Goal: Task Accomplishment & Management: Use online tool/utility

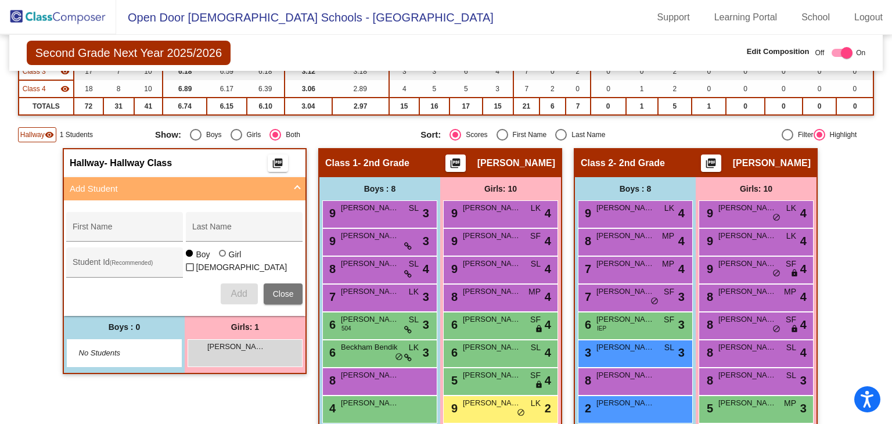
scroll to position [174, 0]
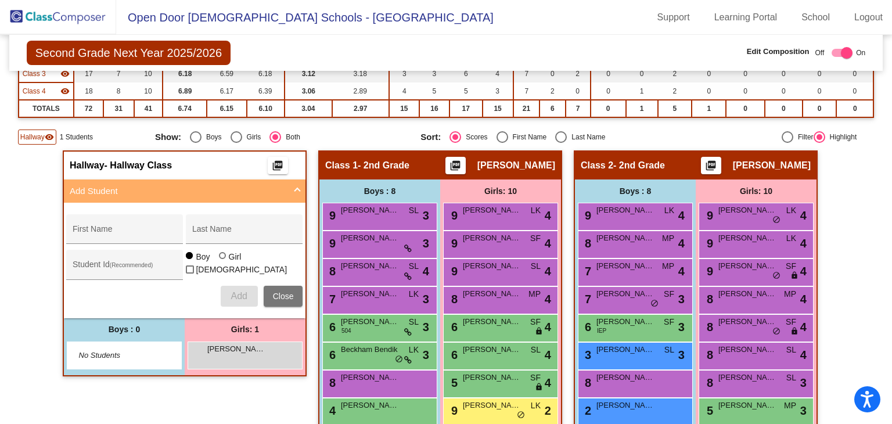
drag, startPoint x: 53, startPoint y: 17, endPoint x: 452, endPoint y: 174, distance: 428.1
click at [53, 17] on img at bounding box center [58, 17] width 116 height 34
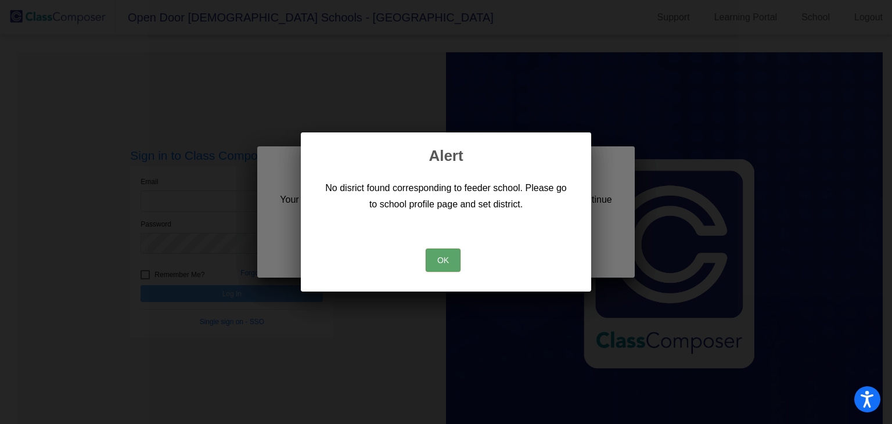
click at [451, 255] on button "OK" at bounding box center [443, 260] width 35 height 23
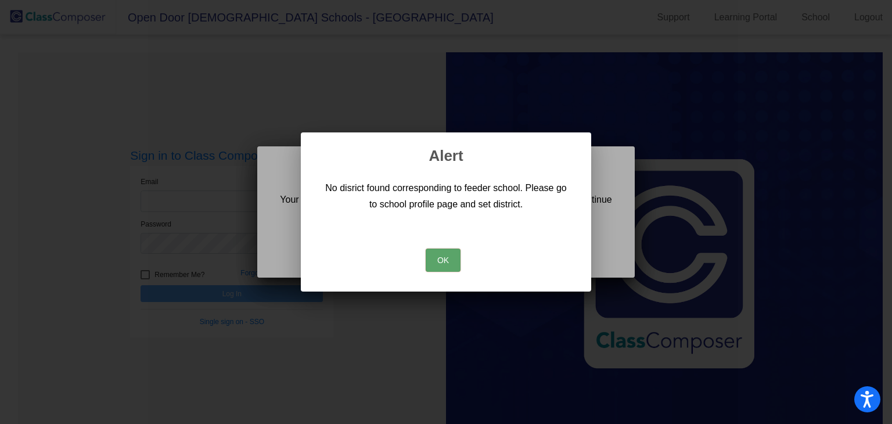
click at [443, 251] on button "OK" at bounding box center [443, 260] width 35 height 23
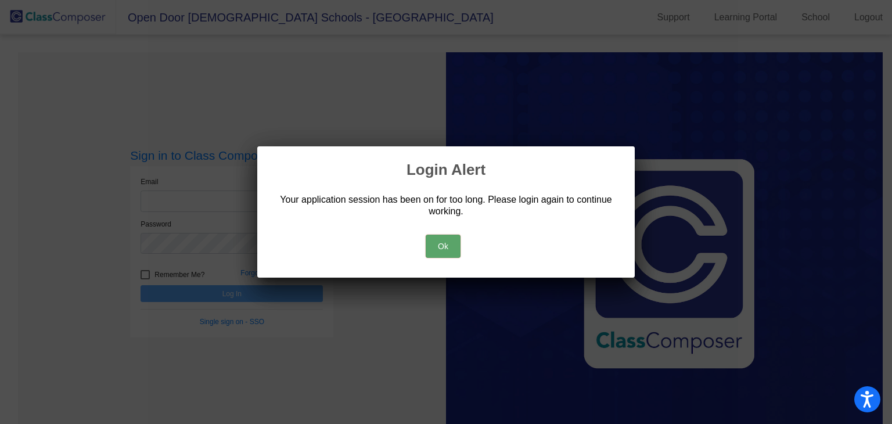
click at [444, 244] on button "Ok" at bounding box center [443, 246] width 35 height 23
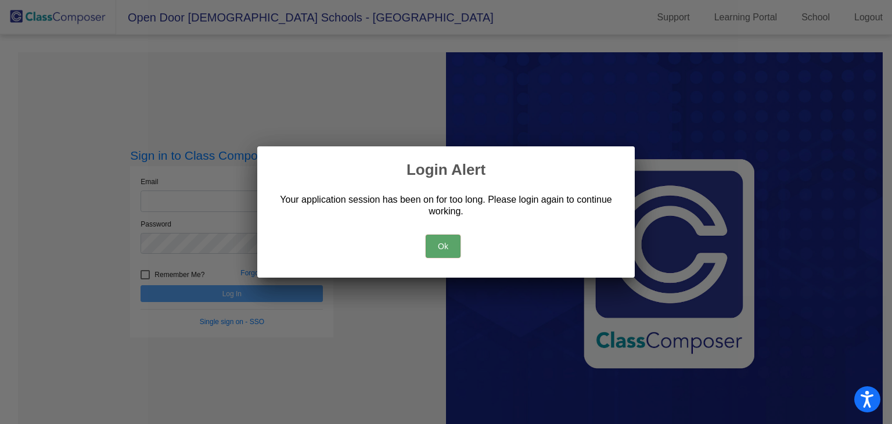
click at [448, 243] on button "Ok" at bounding box center [443, 246] width 35 height 23
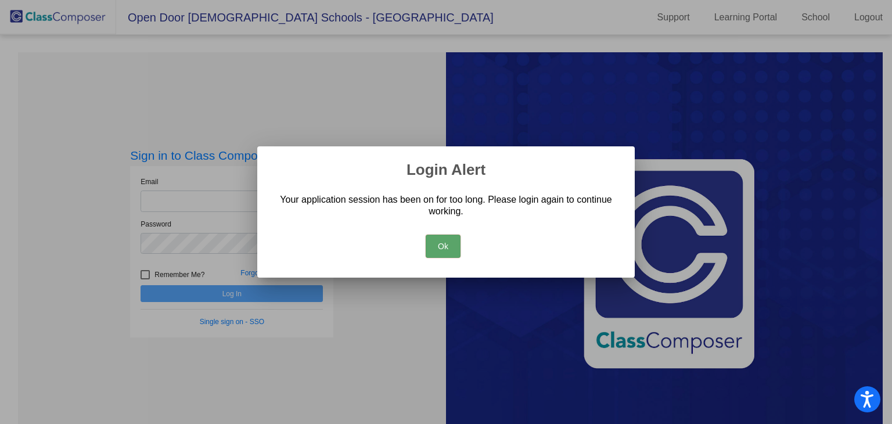
click at [447, 243] on button "Ok" at bounding box center [443, 246] width 35 height 23
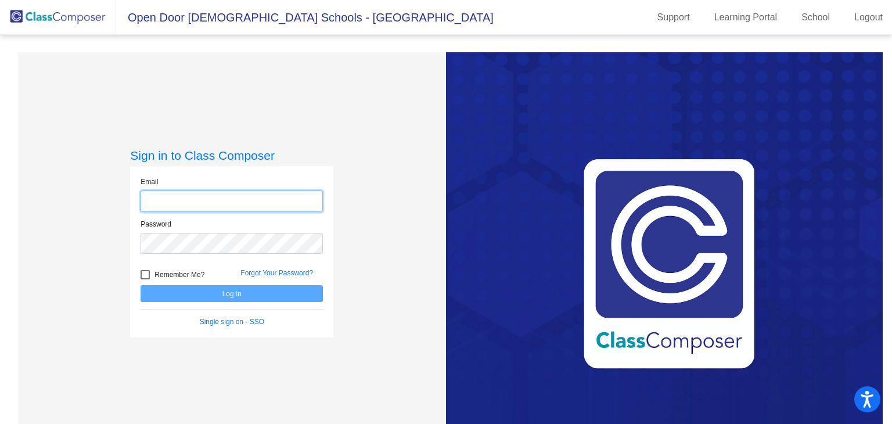
click at [271, 210] on input "email" at bounding box center [232, 200] width 182 height 21
type input "[EMAIL_ADDRESS][DOMAIN_NAME]"
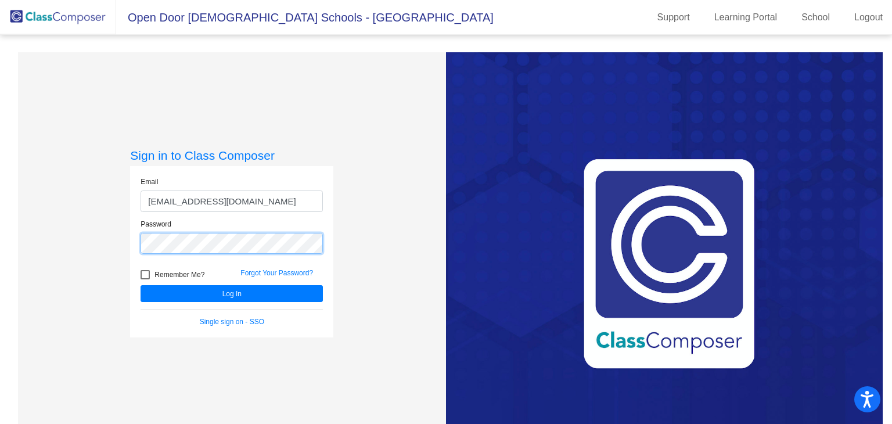
click at [141, 285] on button "Log In" at bounding box center [232, 293] width 182 height 17
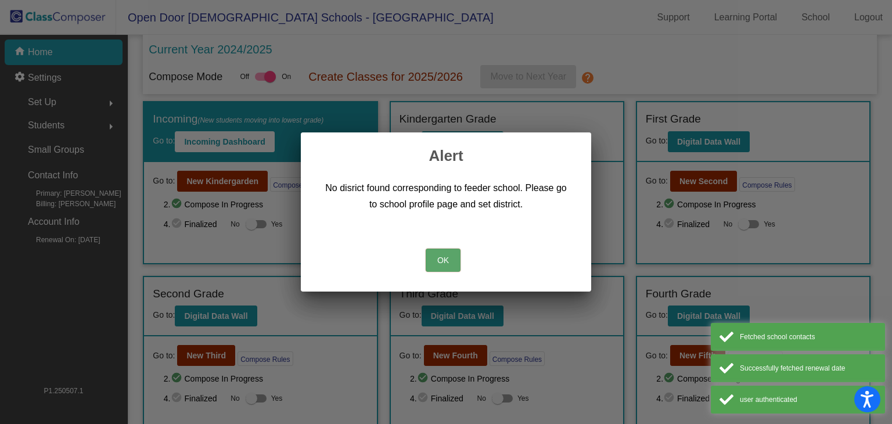
click at [434, 262] on button "OK" at bounding box center [443, 260] width 35 height 23
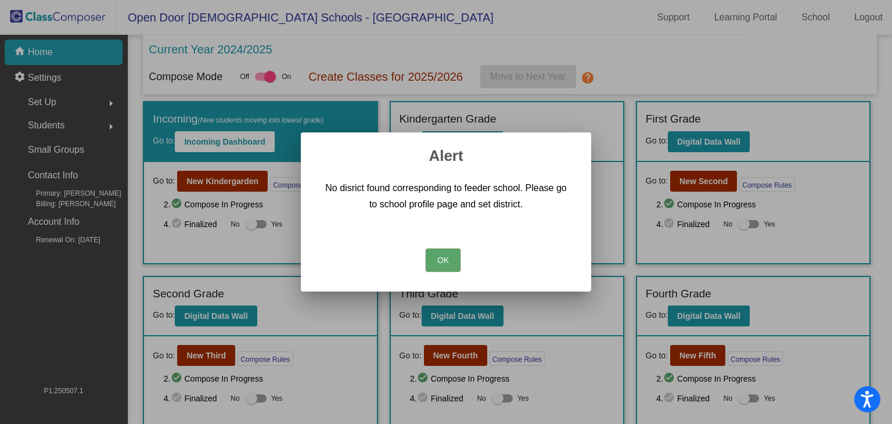
click at [438, 258] on button "OK" at bounding box center [443, 260] width 35 height 23
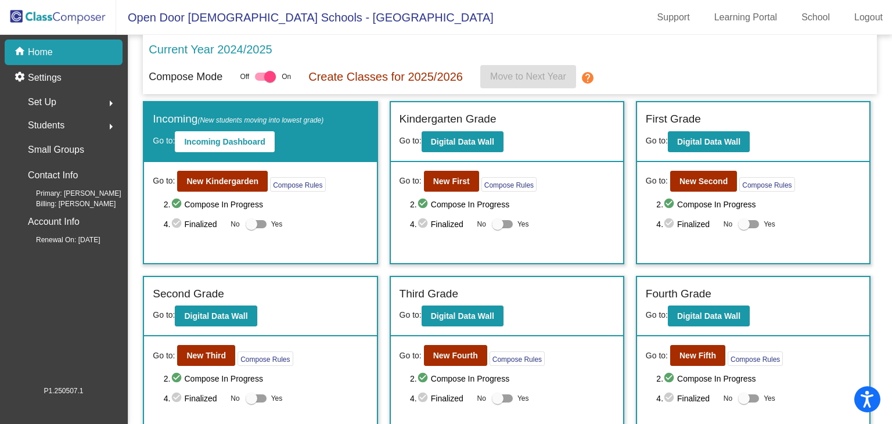
scroll to position [58, 0]
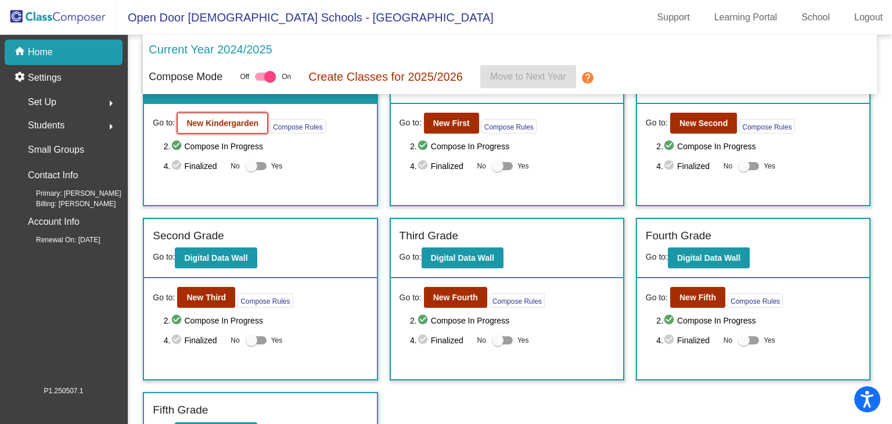
click at [186, 124] on b "New Kindergarden" at bounding box center [222, 122] width 72 height 9
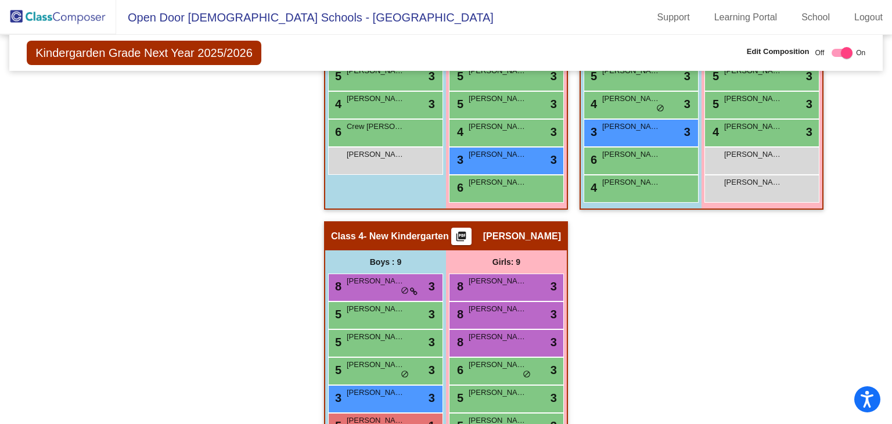
scroll to position [569, 0]
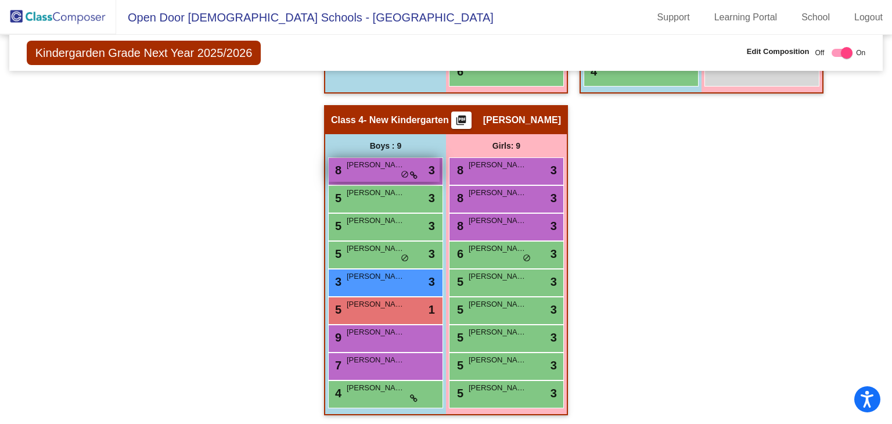
click at [379, 159] on span "[PERSON_NAME]" at bounding box center [376, 165] width 58 height 12
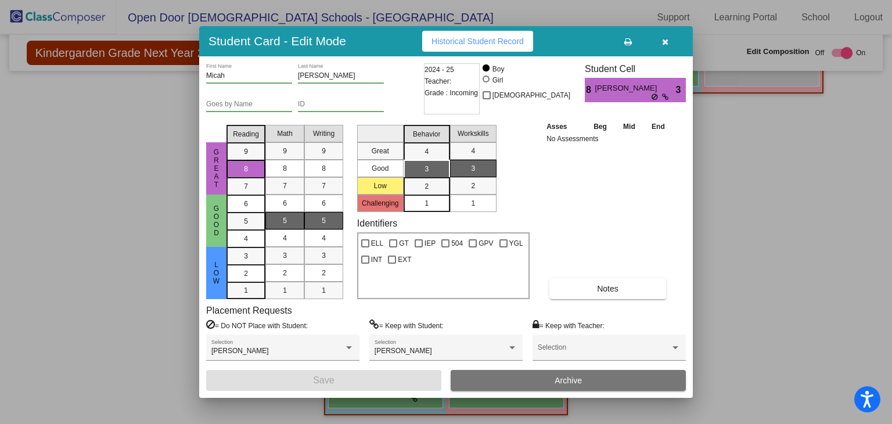
click at [669, 38] on button "button" at bounding box center [664, 41] width 37 height 21
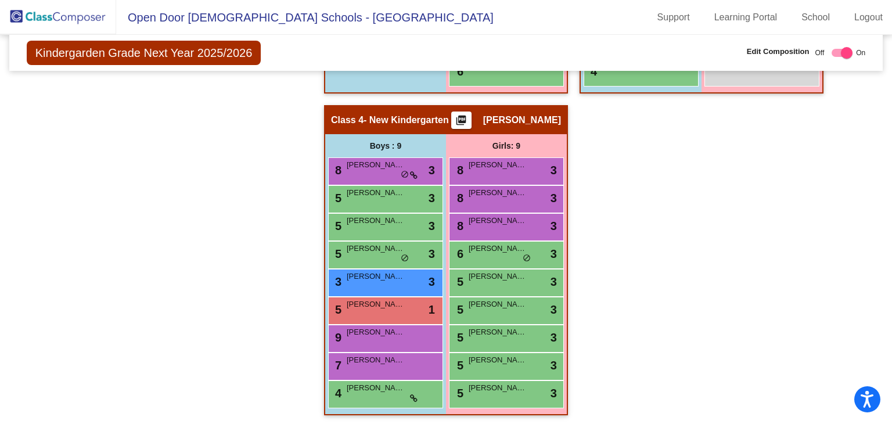
drag, startPoint x: 15, startPoint y: 13, endPoint x: 21, endPoint y: 15, distance: 6.6
click at [16, 14] on img at bounding box center [58, 17] width 116 height 34
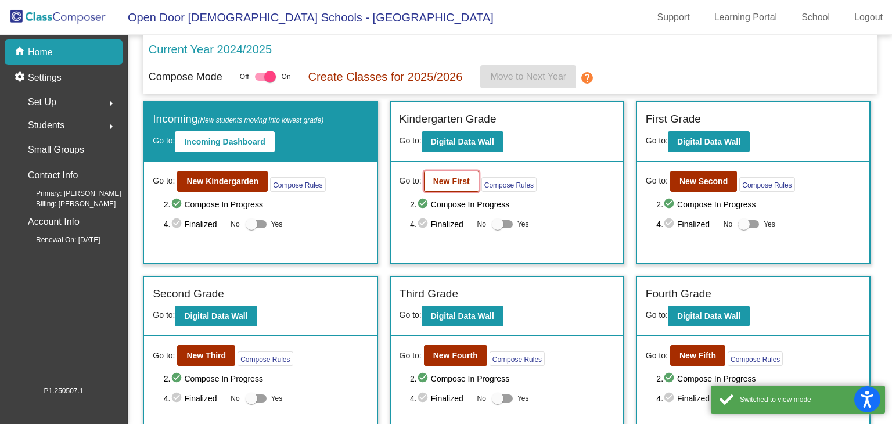
click at [444, 177] on b "New First" at bounding box center [451, 181] width 37 height 9
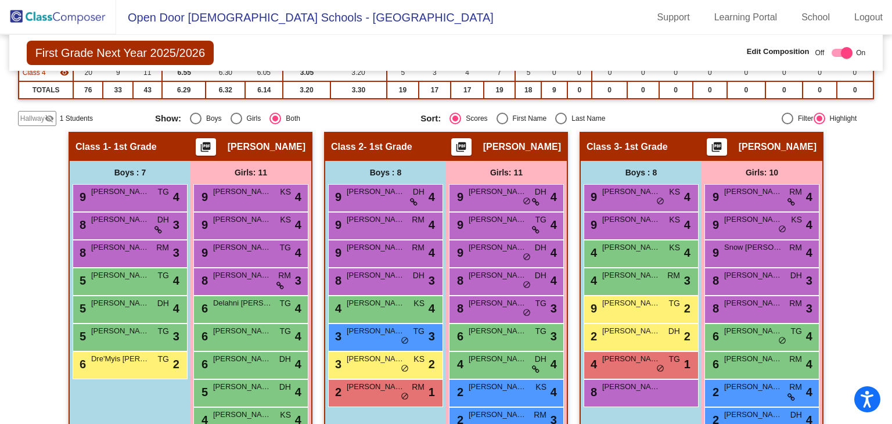
scroll to position [130, 0]
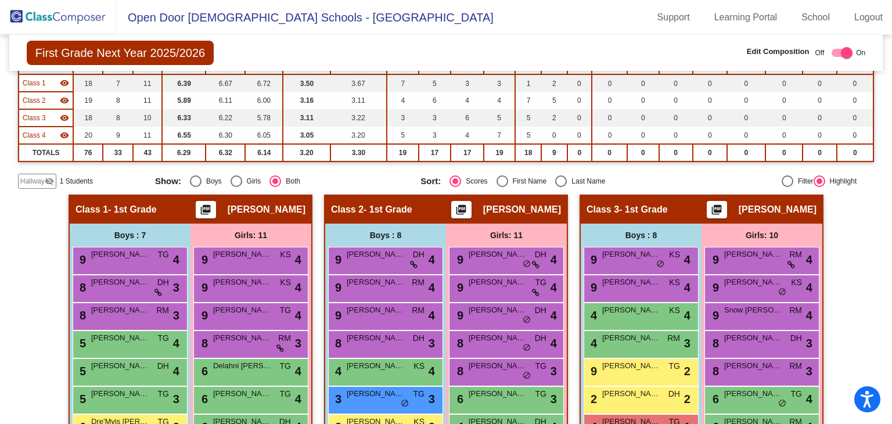
click at [555, 177] on div "Select an option" at bounding box center [561, 181] width 12 height 12
click at [560, 187] on input "Last Name" at bounding box center [560, 187] width 1 height 1
radio input "true"
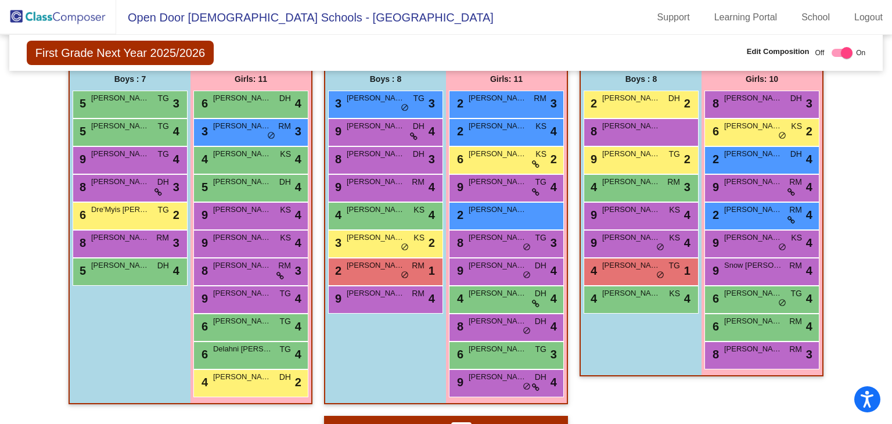
scroll to position [304, 0]
